Goal: Task Accomplishment & Management: Manage account settings

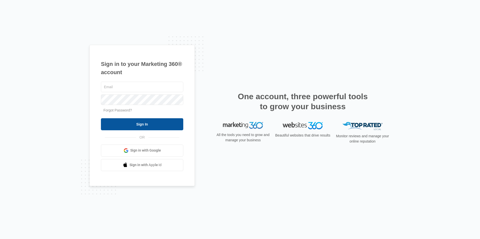
type input "[EMAIL_ADDRESS][DOMAIN_NAME]"
click at [107, 125] on input "Sign In" at bounding box center [142, 124] width 82 height 12
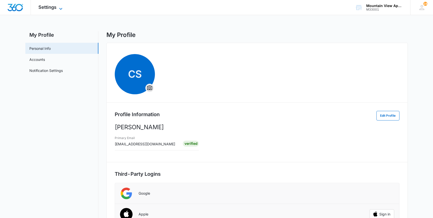
click at [46, 6] on span "Settings" at bounding box center [47, 7] width 18 height 5
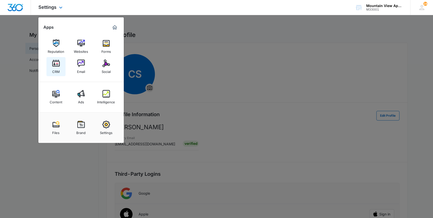
click at [56, 64] on img at bounding box center [56, 63] width 8 height 8
